Goal: Information Seeking & Learning: Learn about a topic

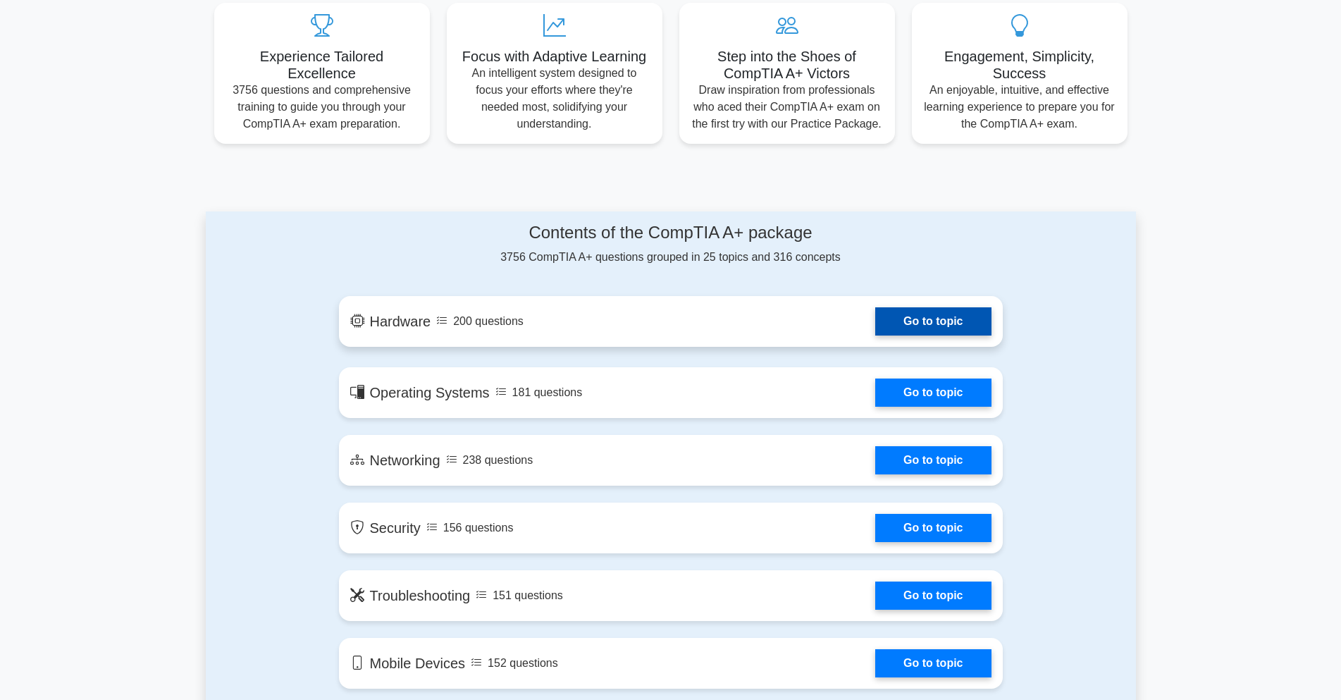
scroll to position [493, 0]
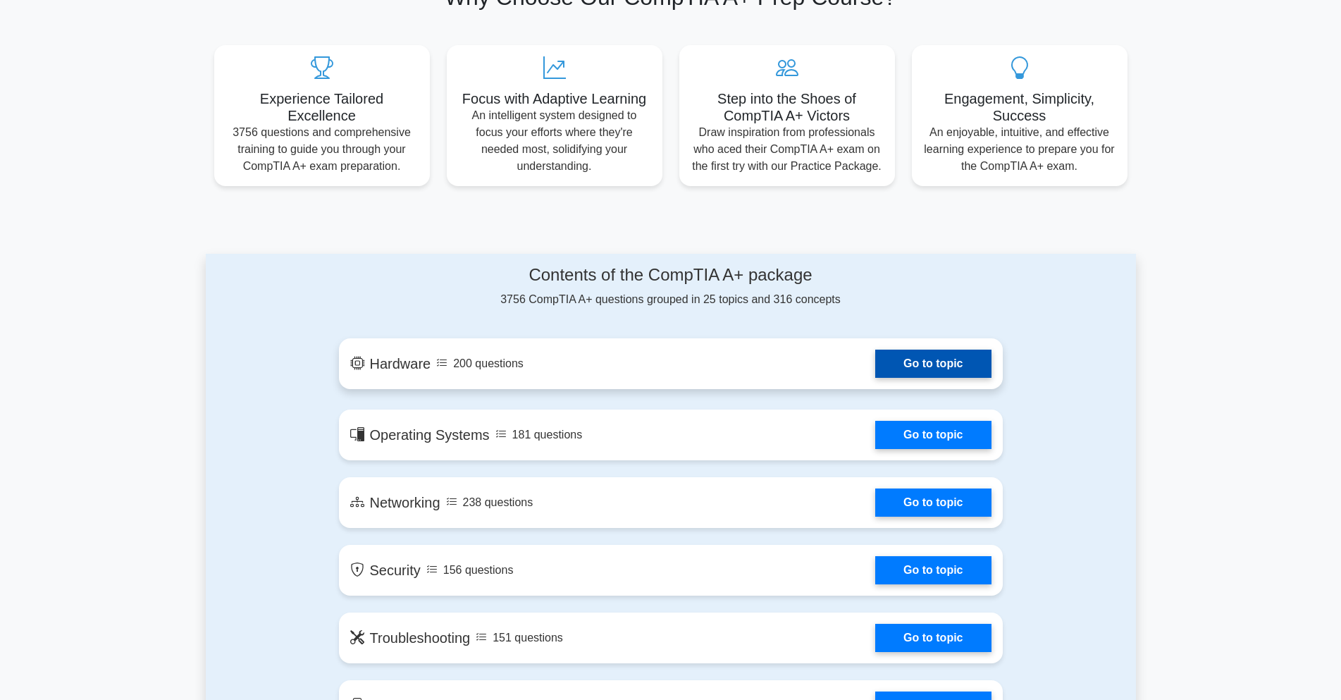
click at [945, 364] on link "Go to topic" at bounding box center [934, 364] width 116 height 28
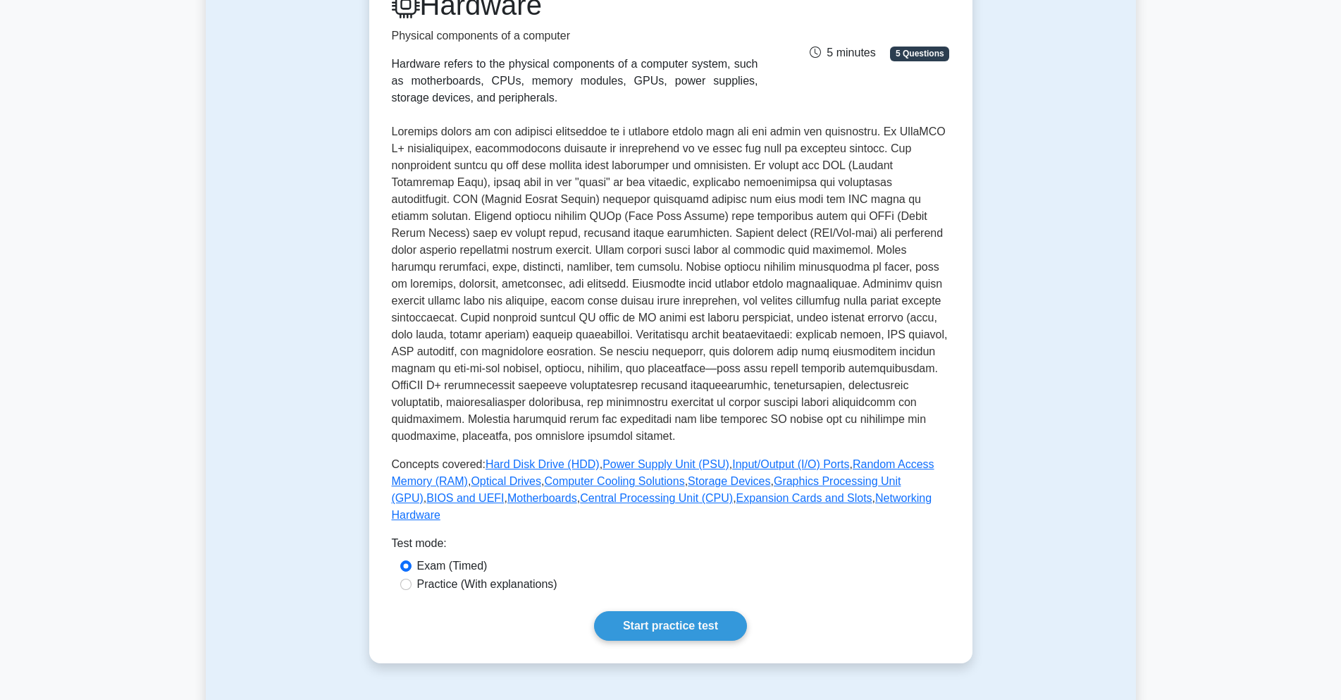
scroll to position [282, 0]
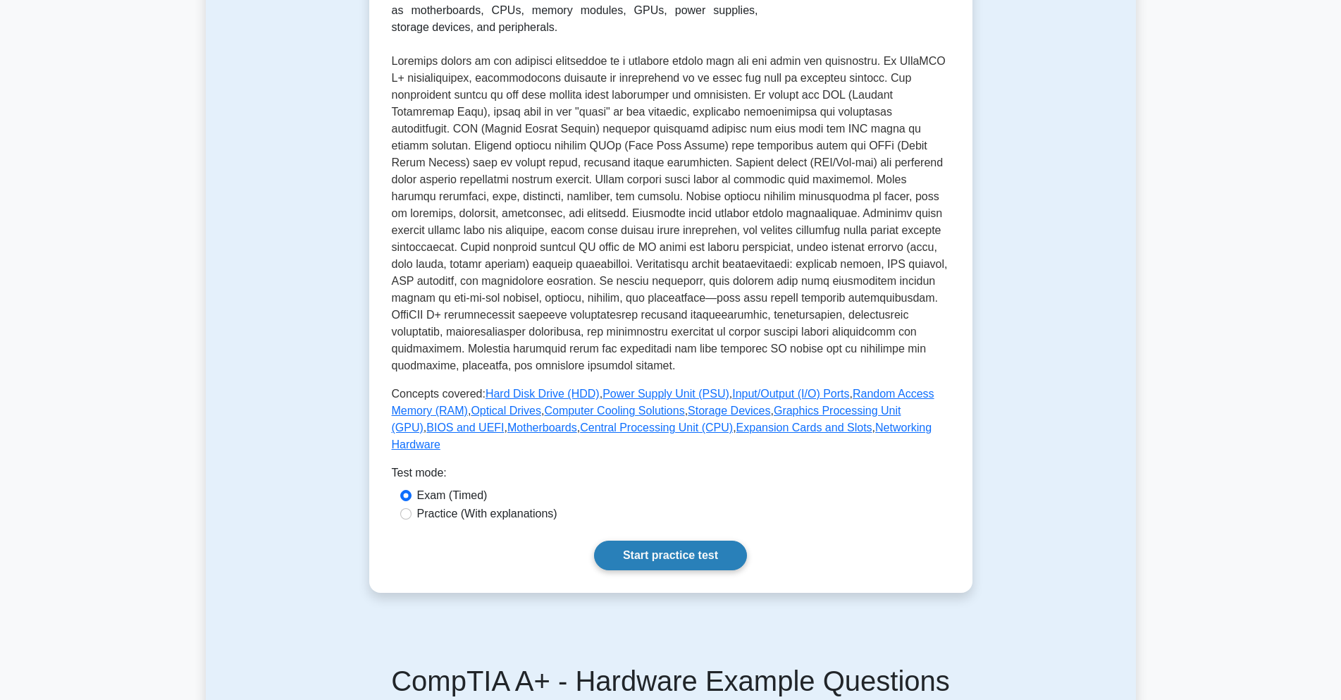
click at [699, 541] on link "Start practice test" at bounding box center [670, 556] width 153 height 30
click at [677, 541] on link "Start practice test" at bounding box center [670, 556] width 153 height 30
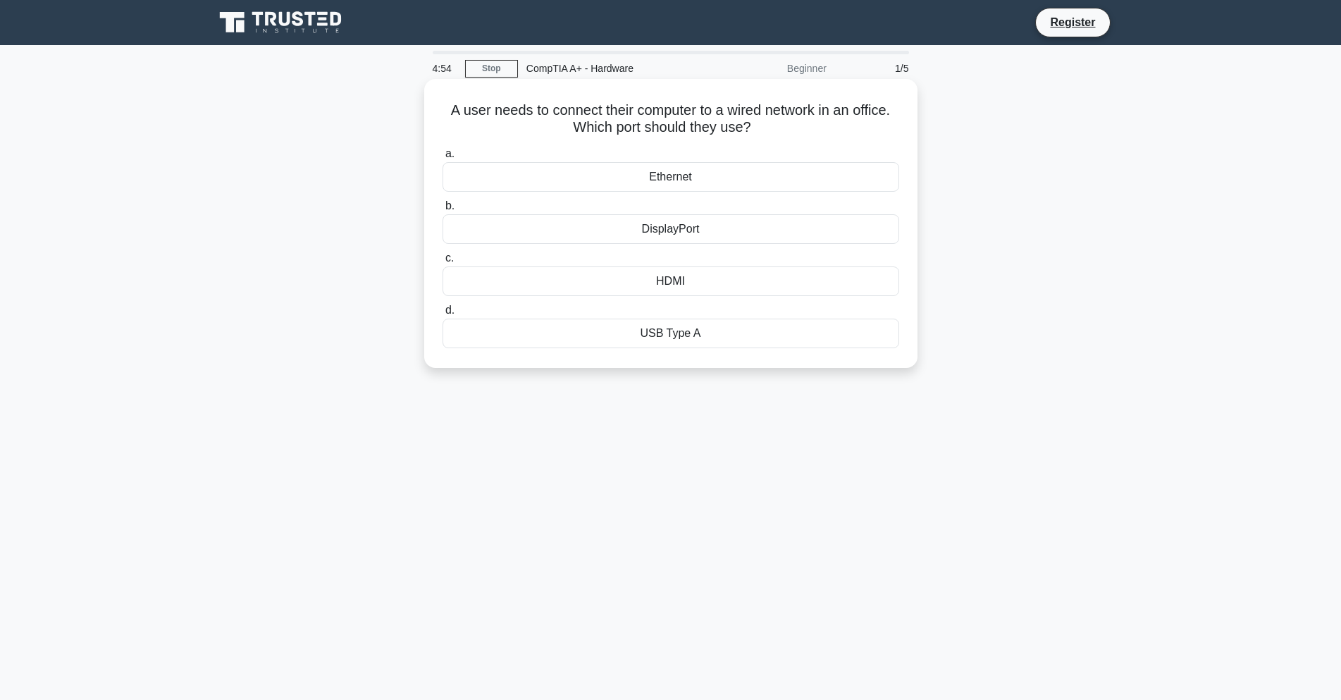
click at [673, 183] on div "Ethernet" at bounding box center [671, 177] width 457 height 30
click at [443, 159] on input "a. Ethernet" at bounding box center [443, 153] width 0 height 9
click at [666, 338] on div "Thunderbolt port" at bounding box center [671, 334] width 457 height 30
click at [443, 315] on input "d. Thunderbolt port" at bounding box center [443, 310] width 0 height 9
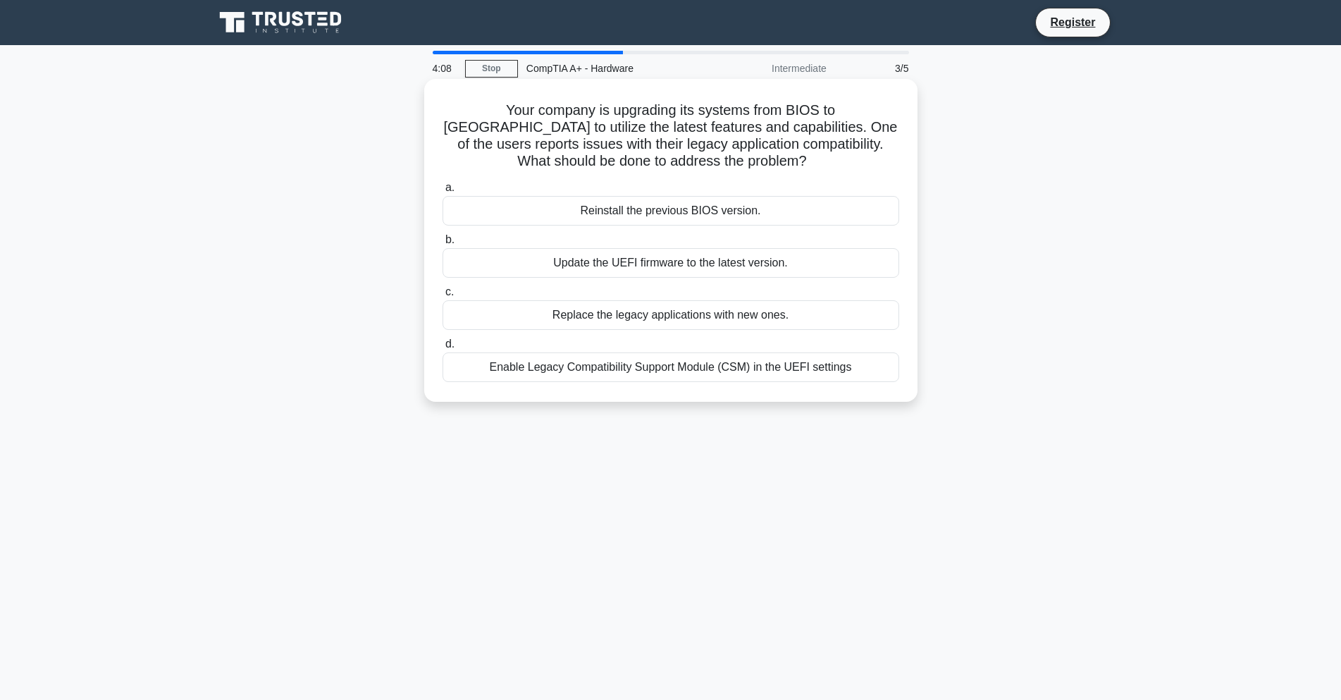
click at [552, 318] on div "Replace the legacy applications with new ones." at bounding box center [671, 315] width 457 height 30
click at [443, 297] on input "c. Replace the legacy applications with new ones." at bounding box center [443, 292] width 0 height 9
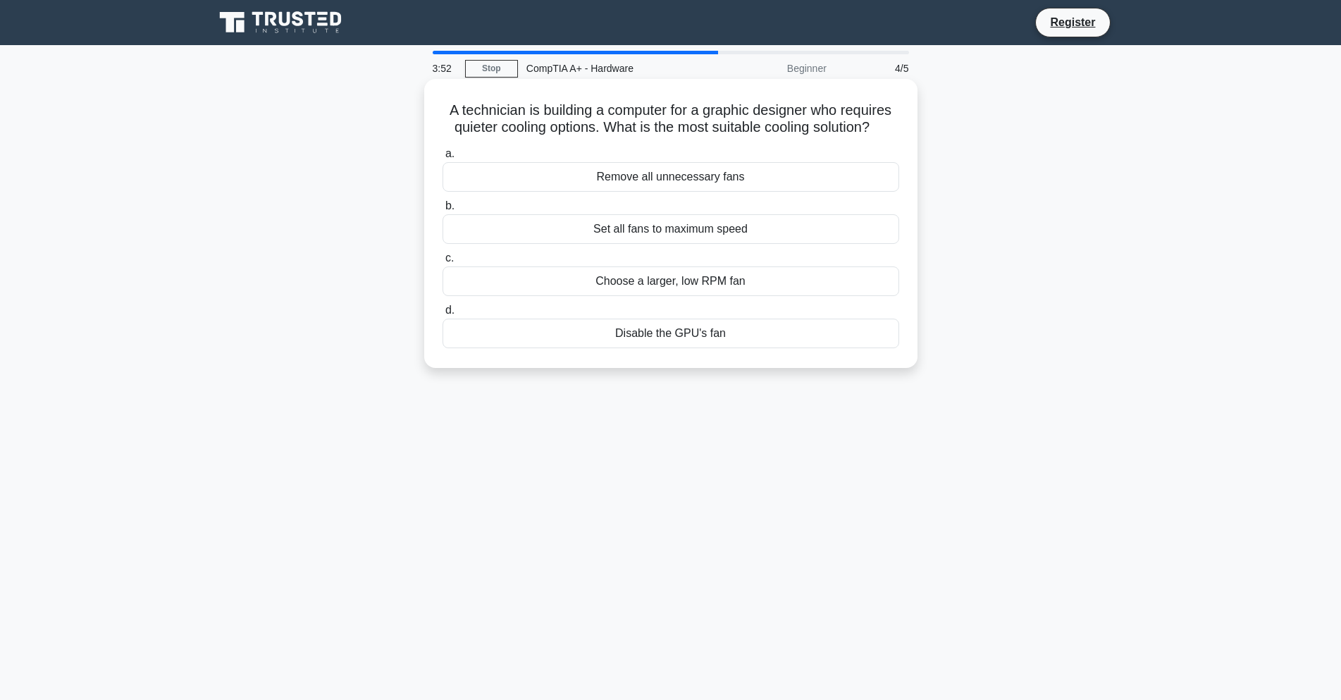
click at [629, 180] on div "Remove all unnecessary fans" at bounding box center [671, 177] width 457 height 30
click at [443, 159] on input "a. Remove all unnecessary fans" at bounding box center [443, 153] width 0 height 9
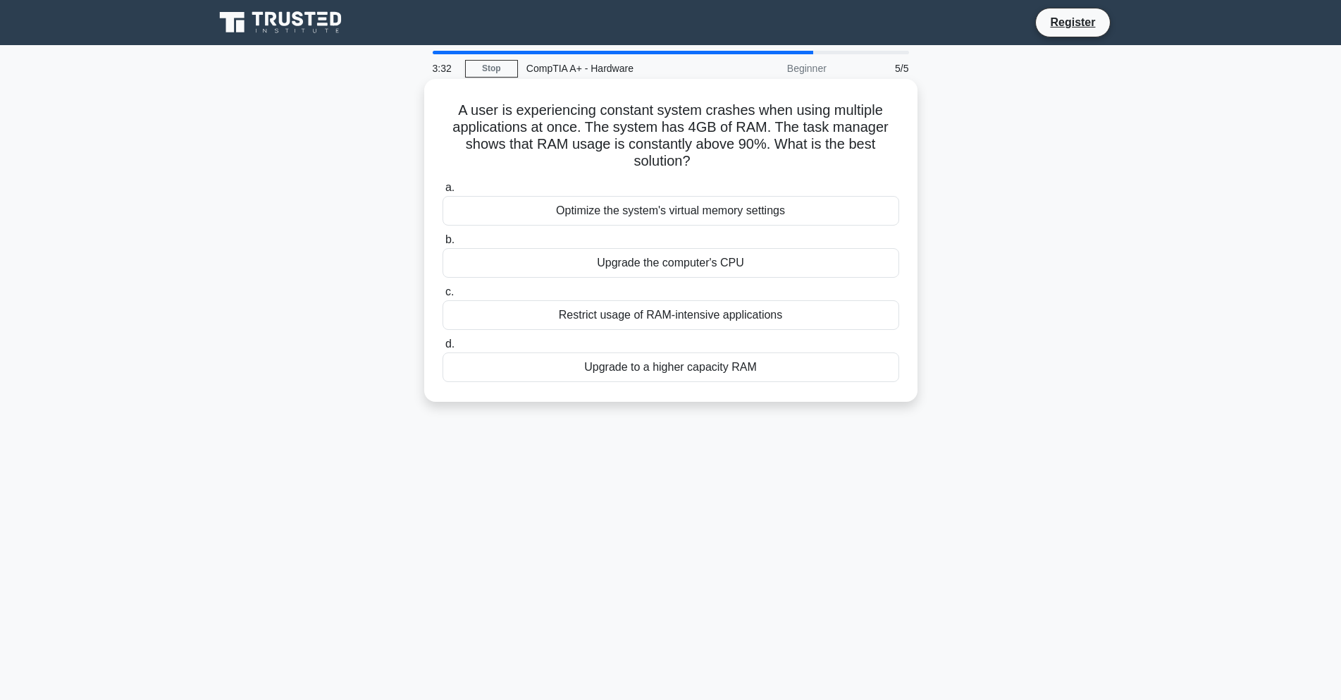
click at [709, 364] on div "Upgrade to a higher capacity RAM" at bounding box center [671, 367] width 457 height 30
click at [443, 349] on input "d. Upgrade to a higher capacity RAM" at bounding box center [443, 344] width 0 height 9
